Goal: Task Accomplishment & Management: Manage account settings

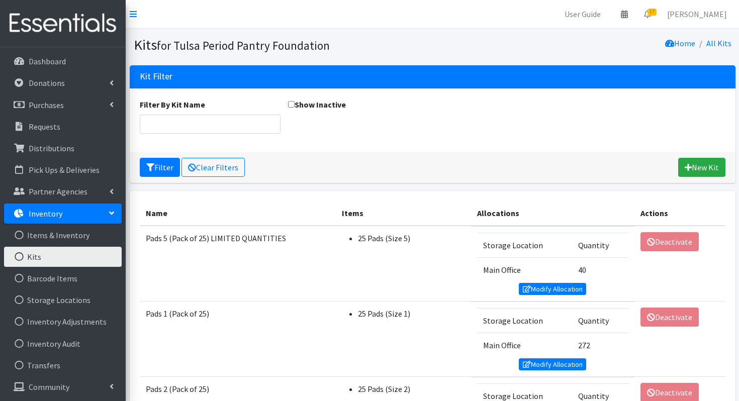
click at [80, 258] on link "Kits" at bounding box center [63, 257] width 118 height 20
click at [699, 168] on link "New Kit" at bounding box center [701, 167] width 47 height 19
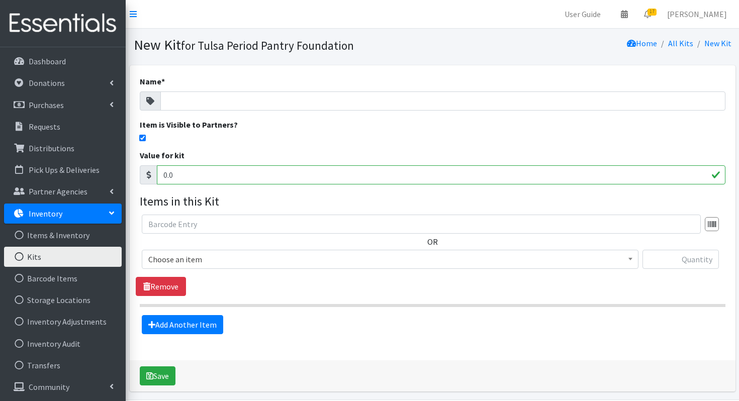
click at [84, 256] on link "Kits" at bounding box center [63, 257] width 118 height 20
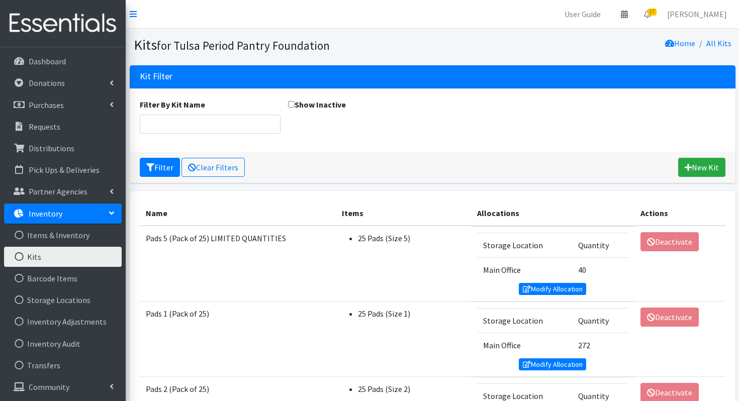
click at [79, 253] on link "Kits" at bounding box center [63, 257] width 118 height 20
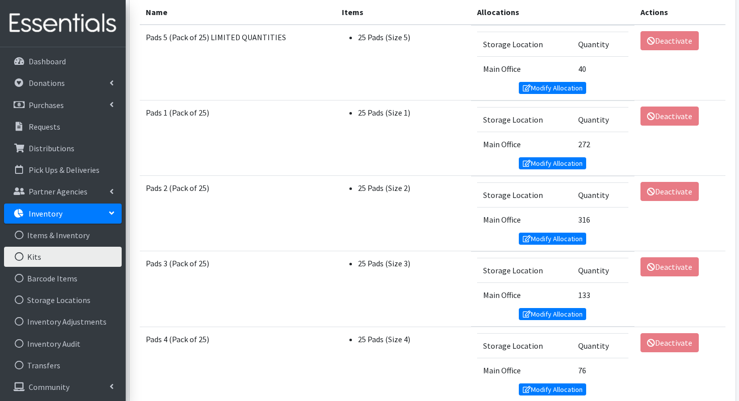
scroll to position [202, 0]
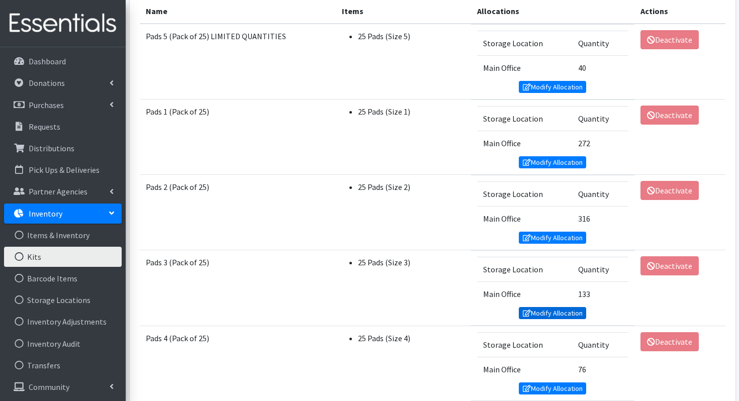
click at [532, 313] on link "Modify Allocation" at bounding box center [552, 313] width 67 height 12
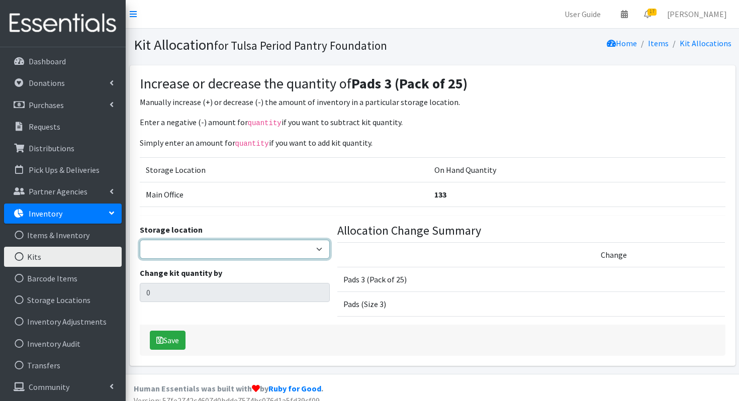
click at [260, 248] on select "Main Office" at bounding box center [235, 249] width 190 height 19
select select "380"
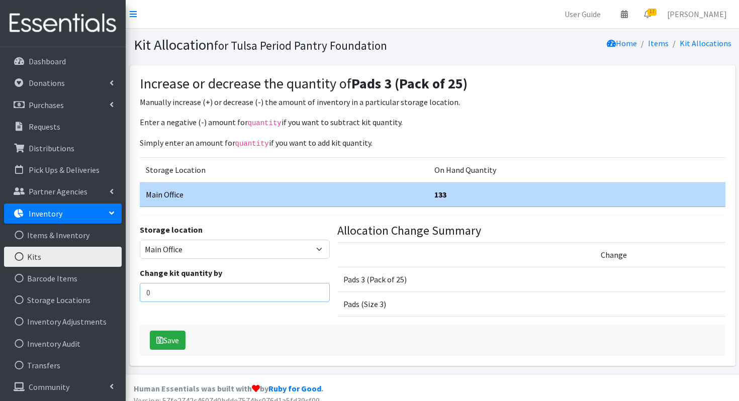
click at [241, 289] on input "0" at bounding box center [235, 292] width 190 height 19
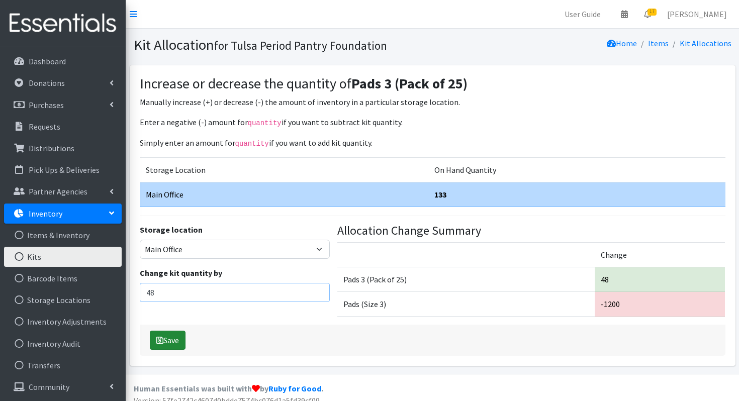
type input "48"
click at [154, 343] on button "Save" at bounding box center [168, 340] width 36 height 19
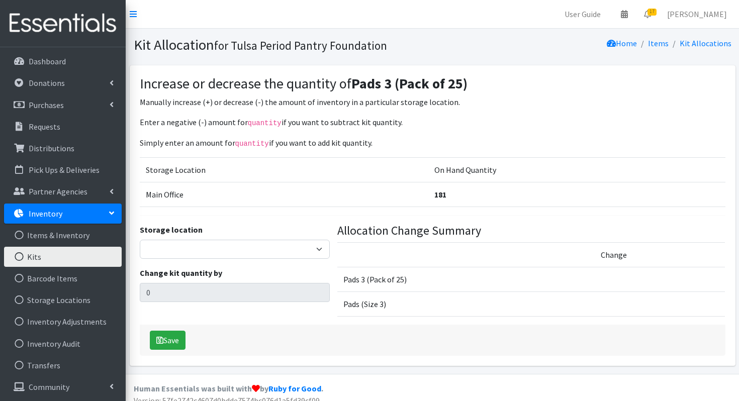
click at [31, 266] on link "Kits" at bounding box center [63, 257] width 118 height 20
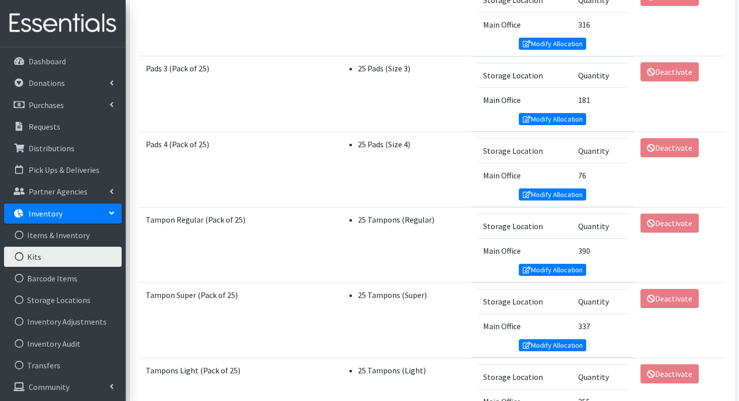
scroll to position [558, 0]
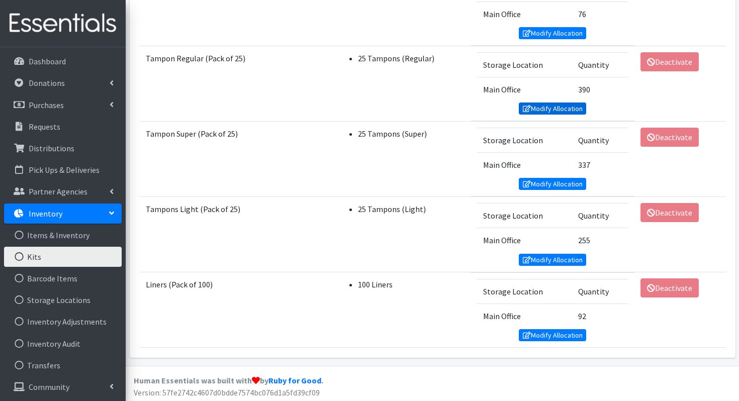
click at [554, 107] on link "Modify Allocation" at bounding box center [552, 109] width 67 height 12
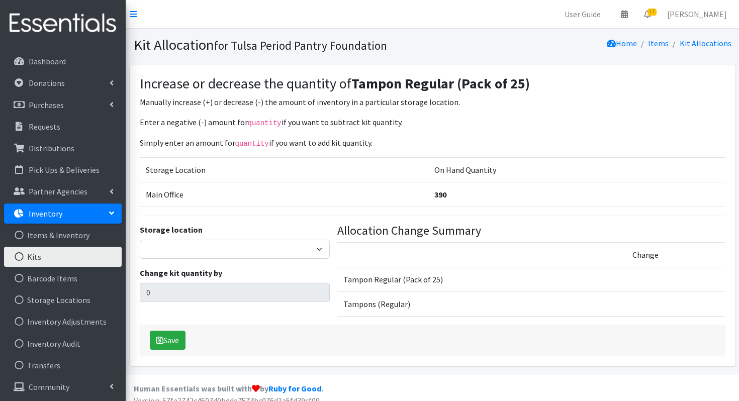
click at [230, 260] on div "Storage location Main Office Change kit quantity by 0" at bounding box center [235, 274] width 198 height 101
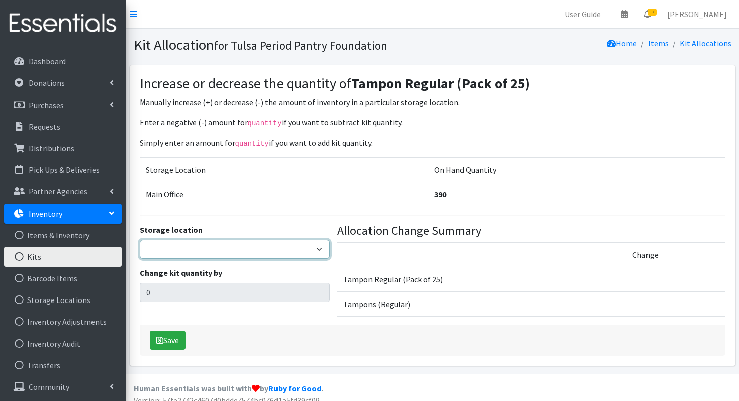
click at [229, 249] on select "Main Office" at bounding box center [235, 249] width 190 height 19
select select "380"
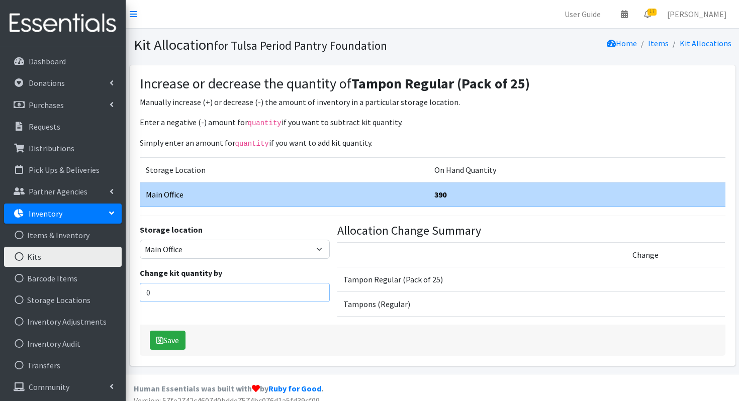
click at [205, 290] on input "0" at bounding box center [235, 292] width 190 height 19
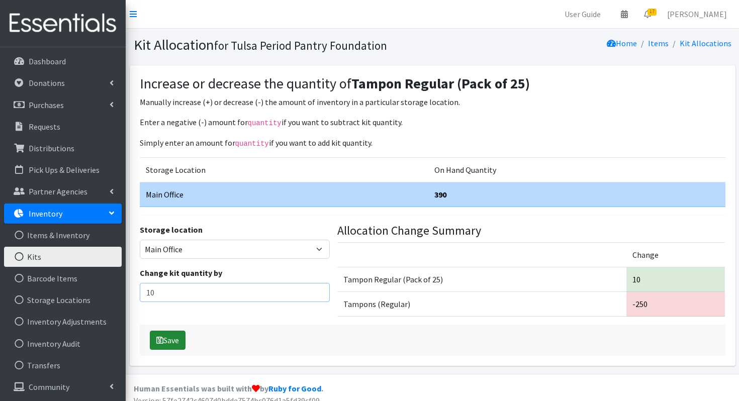
type input "10"
click at [158, 347] on button "Save" at bounding box center [168, 340] width 36 height 19
